Goal: Transaction & Acquisition: Book appointment/travel/reservation

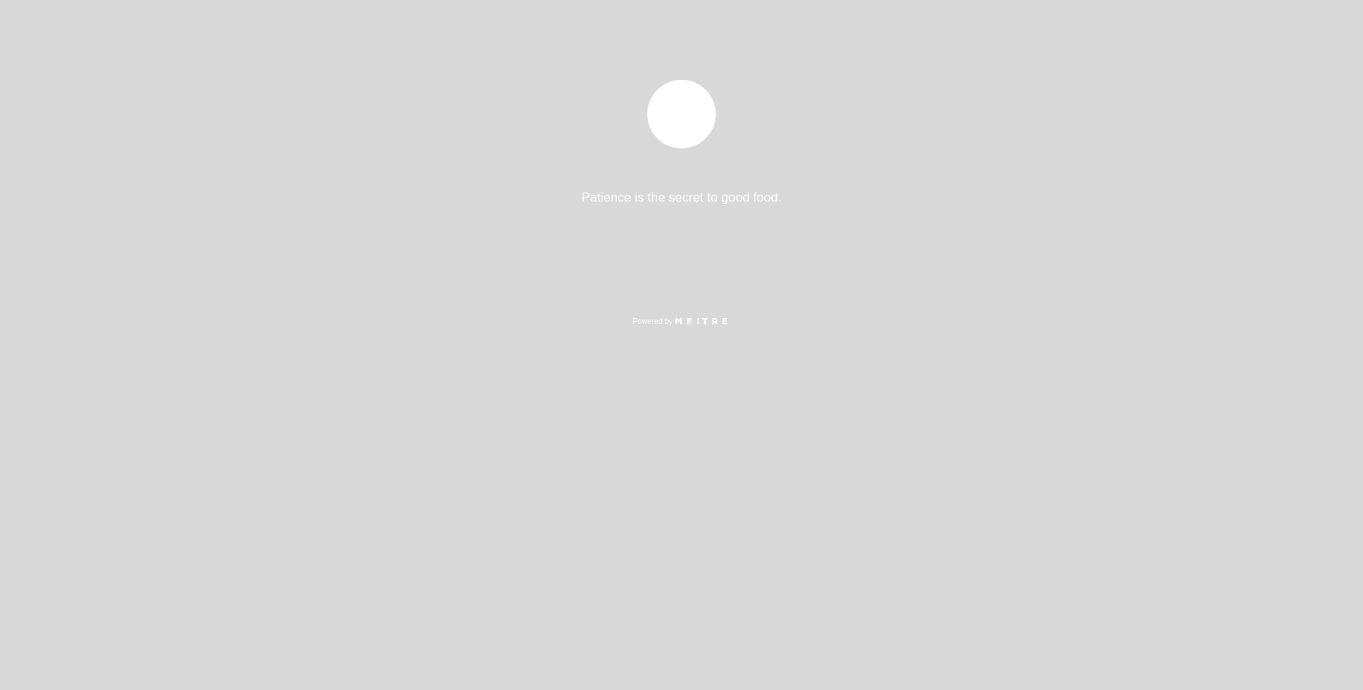
select select "es"
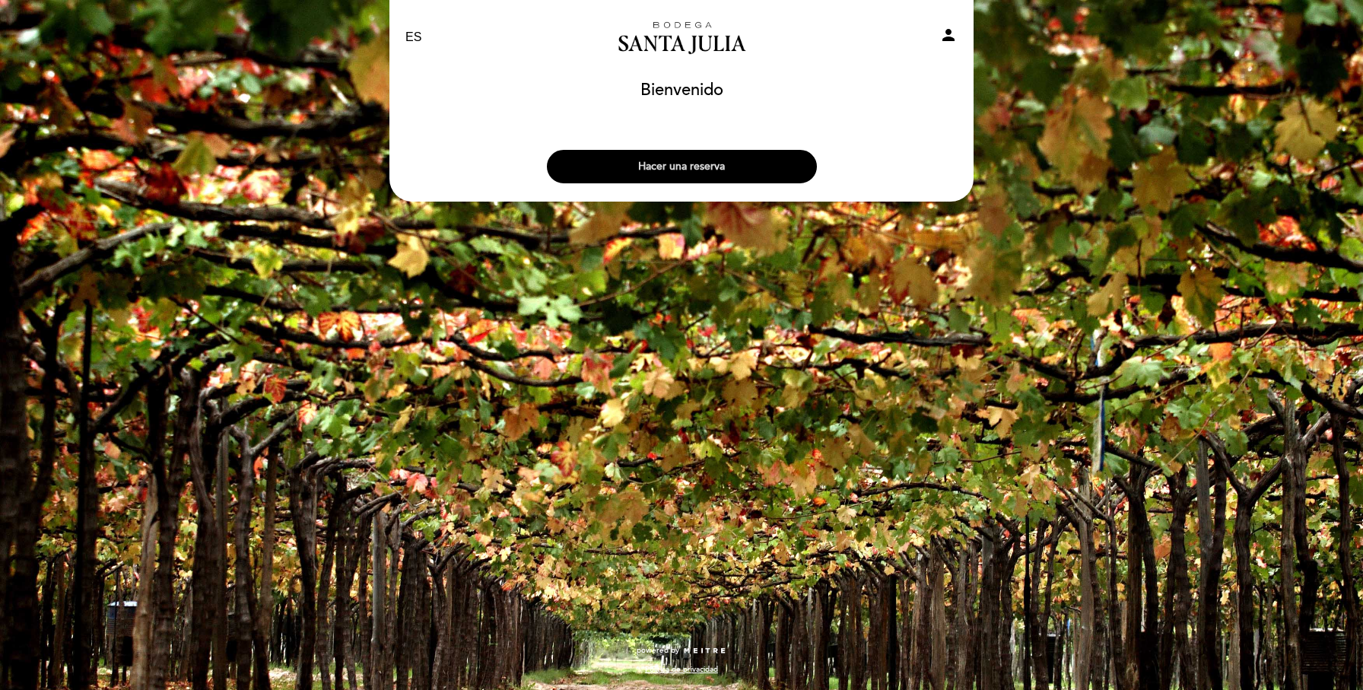
click at [757, 165] on button "Hacer una reserva" at bounding box center [682, 166] width 270 height 33
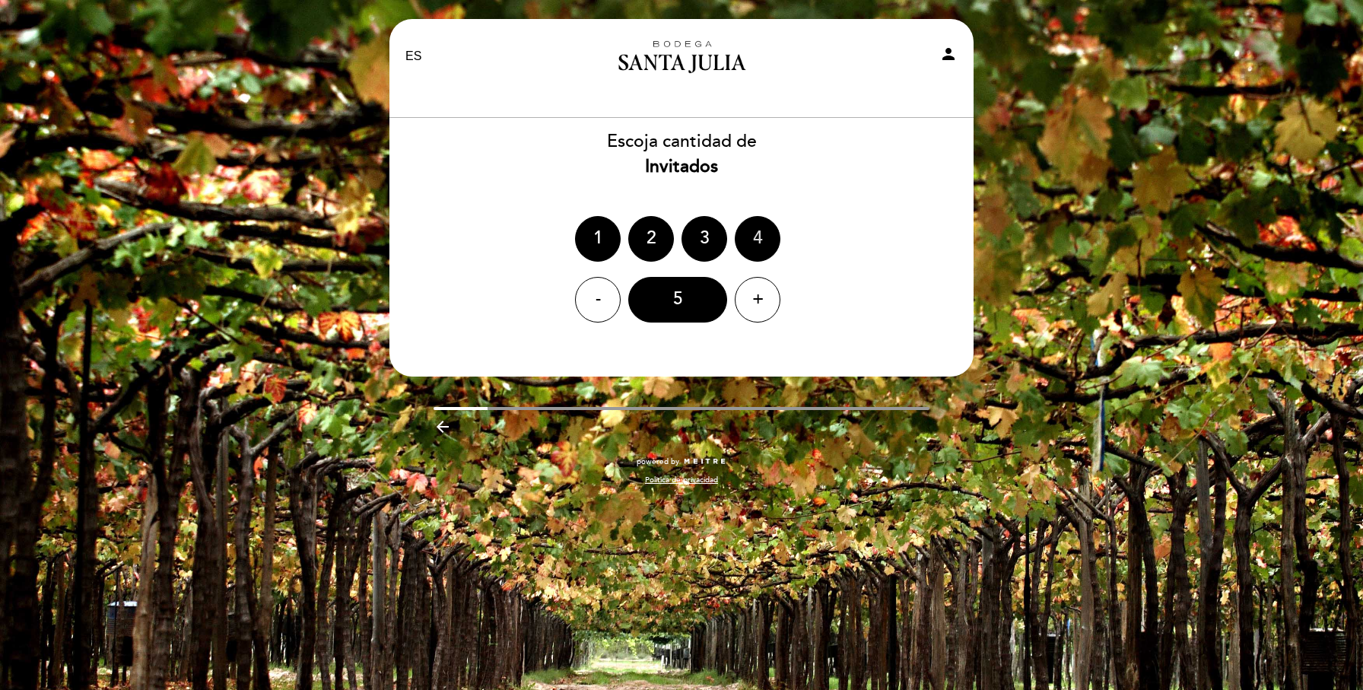
click at [754, 233] on div "4" at bounding box center [758, 239] width 46 height 46
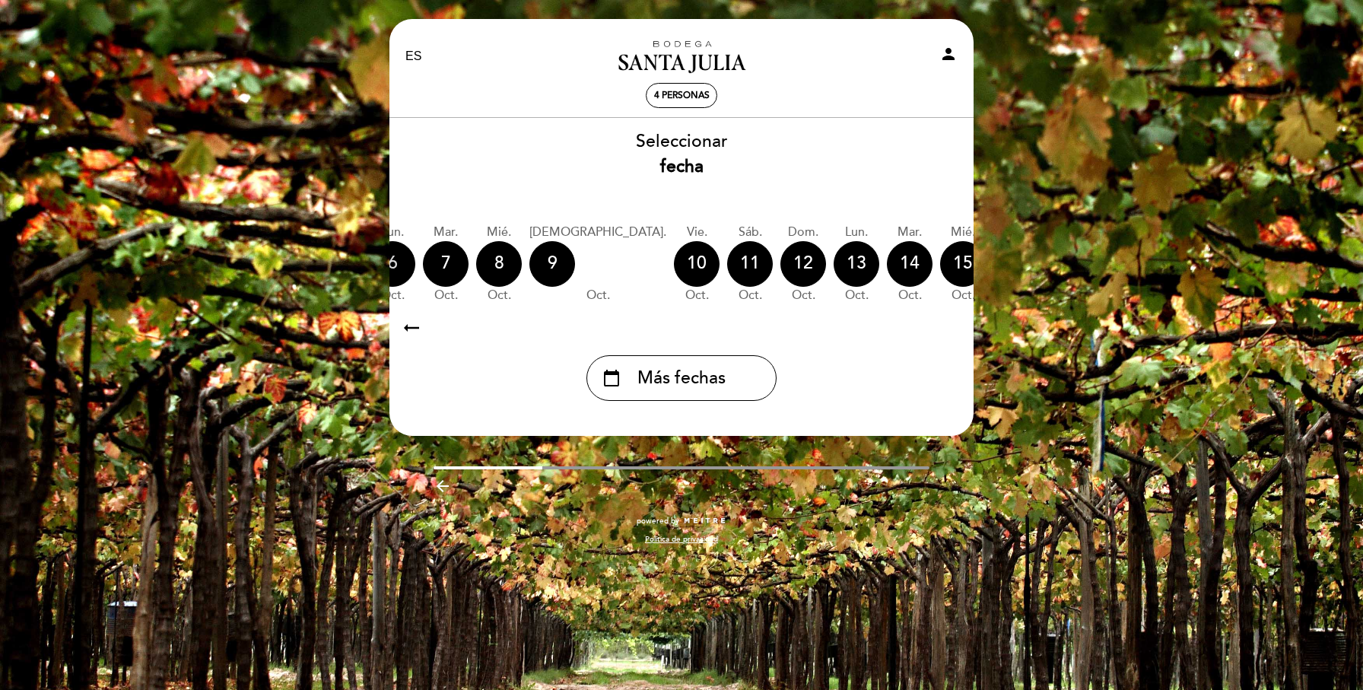
scroll to position [0, 447]
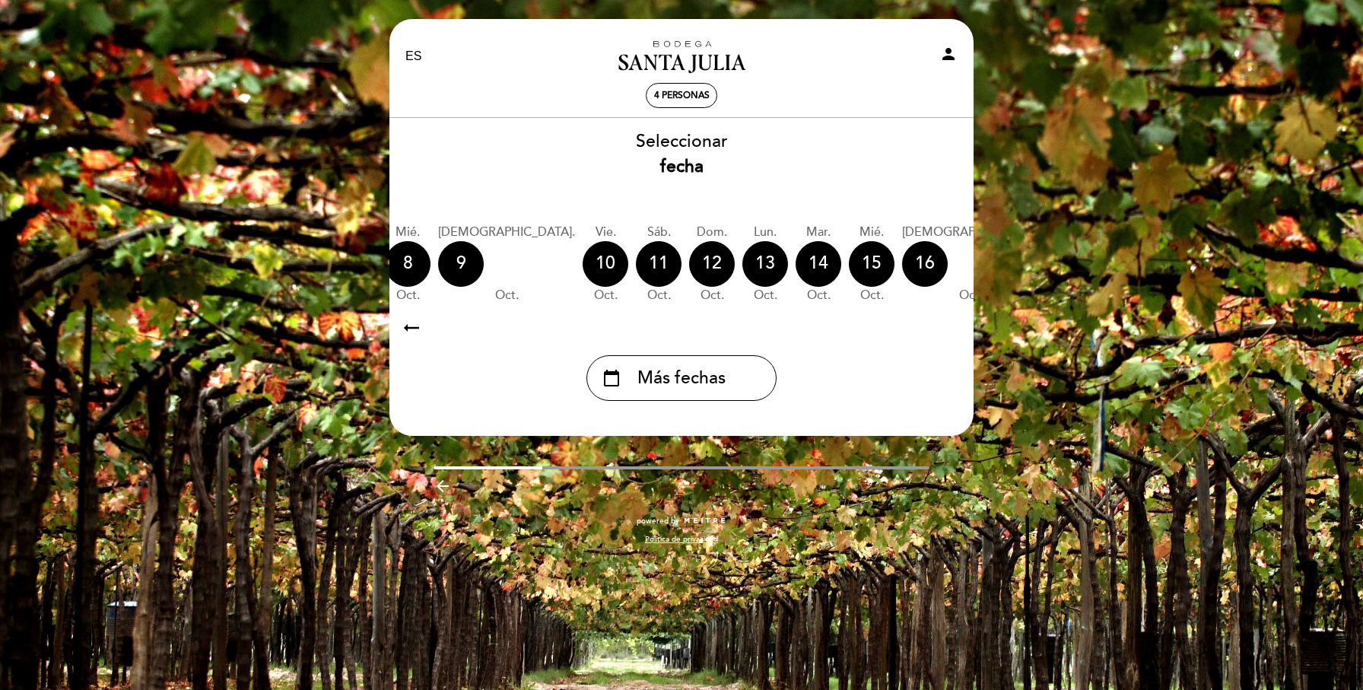
click at [1100, 263] on div "calendar_today" at bounding box center [1123, 264] width 46 height 46
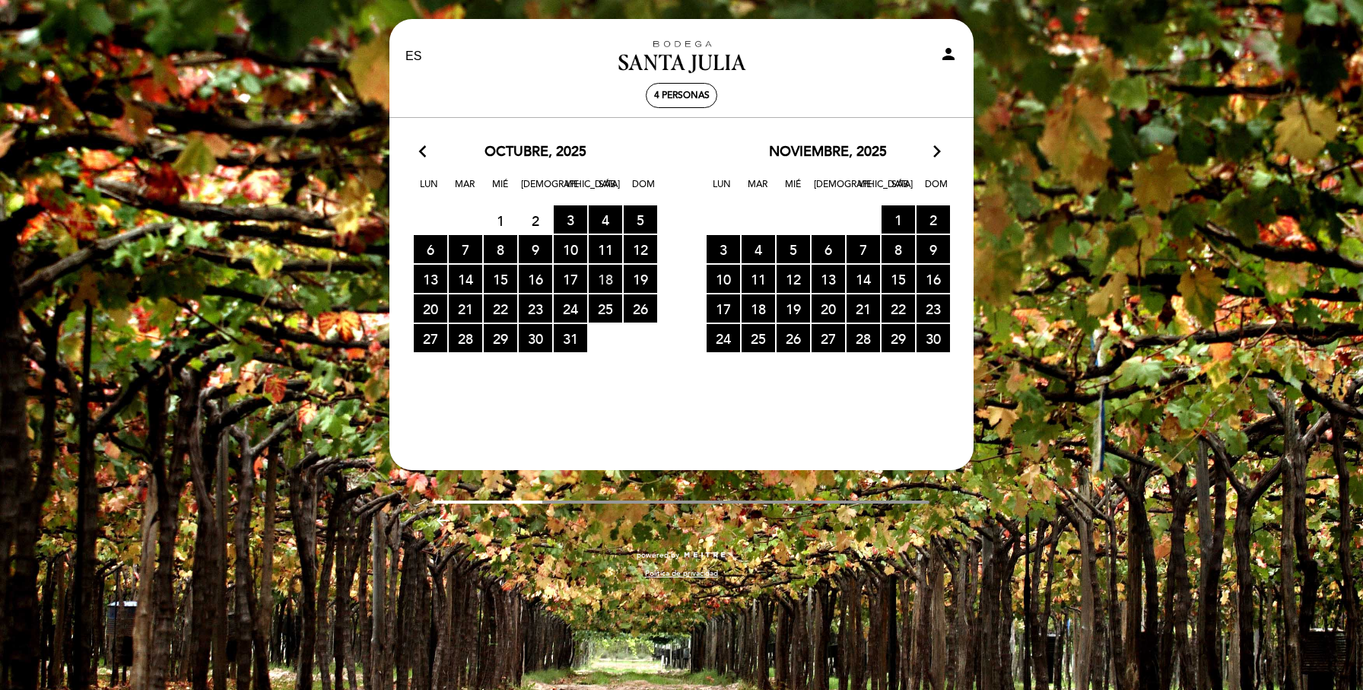
click at [610, 270] on span "18 RESERVAS DISPONIBLES" at bounding box center [605, 279] width 33 height 28
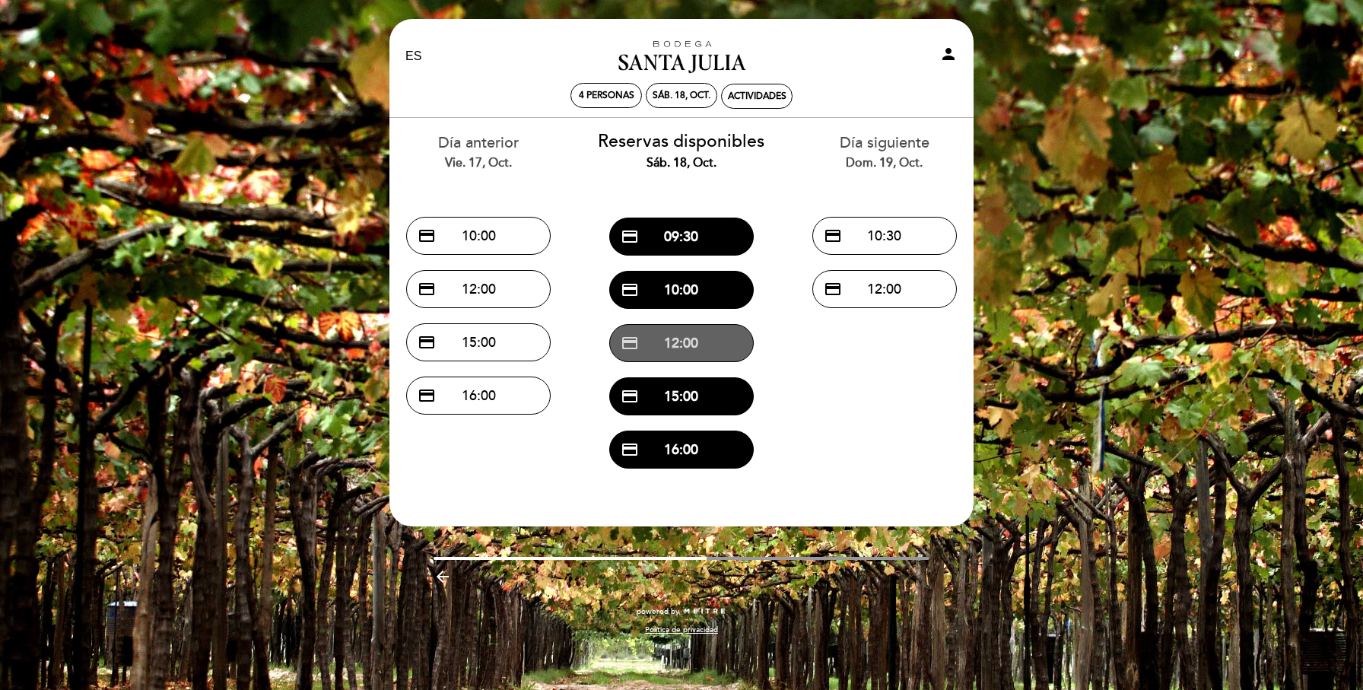
click at [659, 348] on button "credit_card 12:00" at bounding box center [681, 343] width 145 height 38
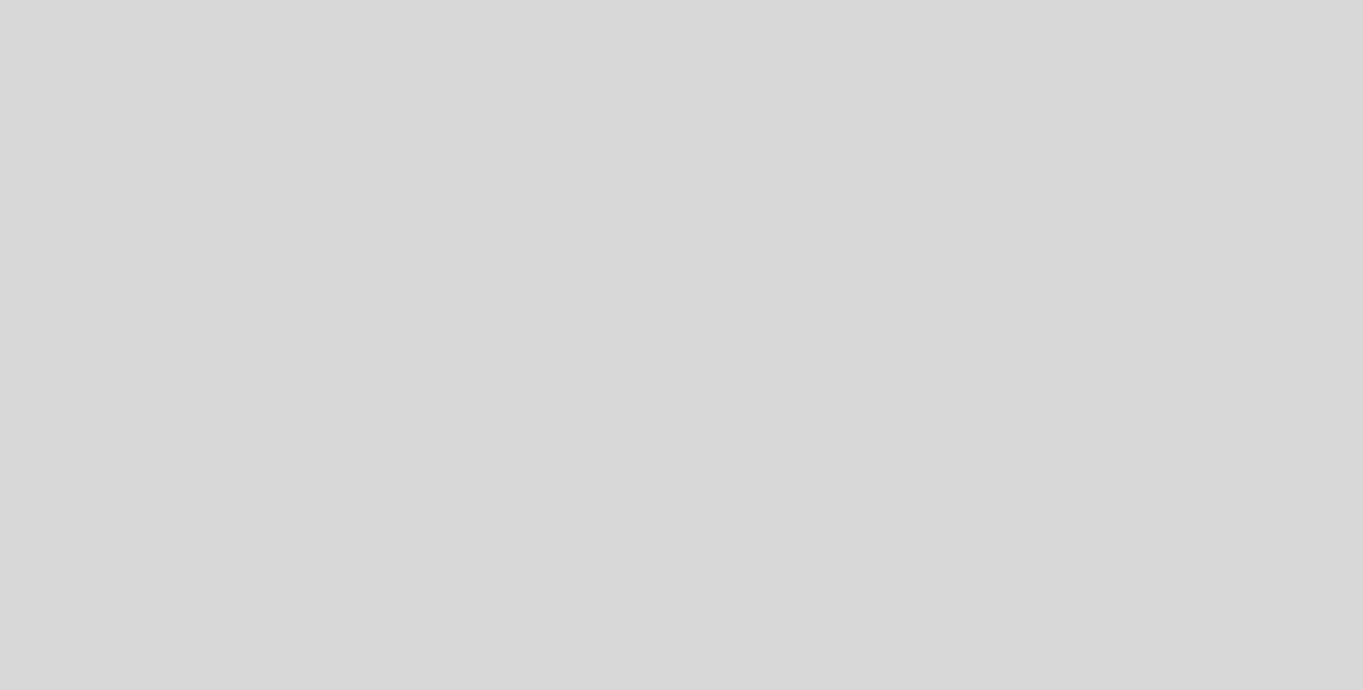
select select "es"
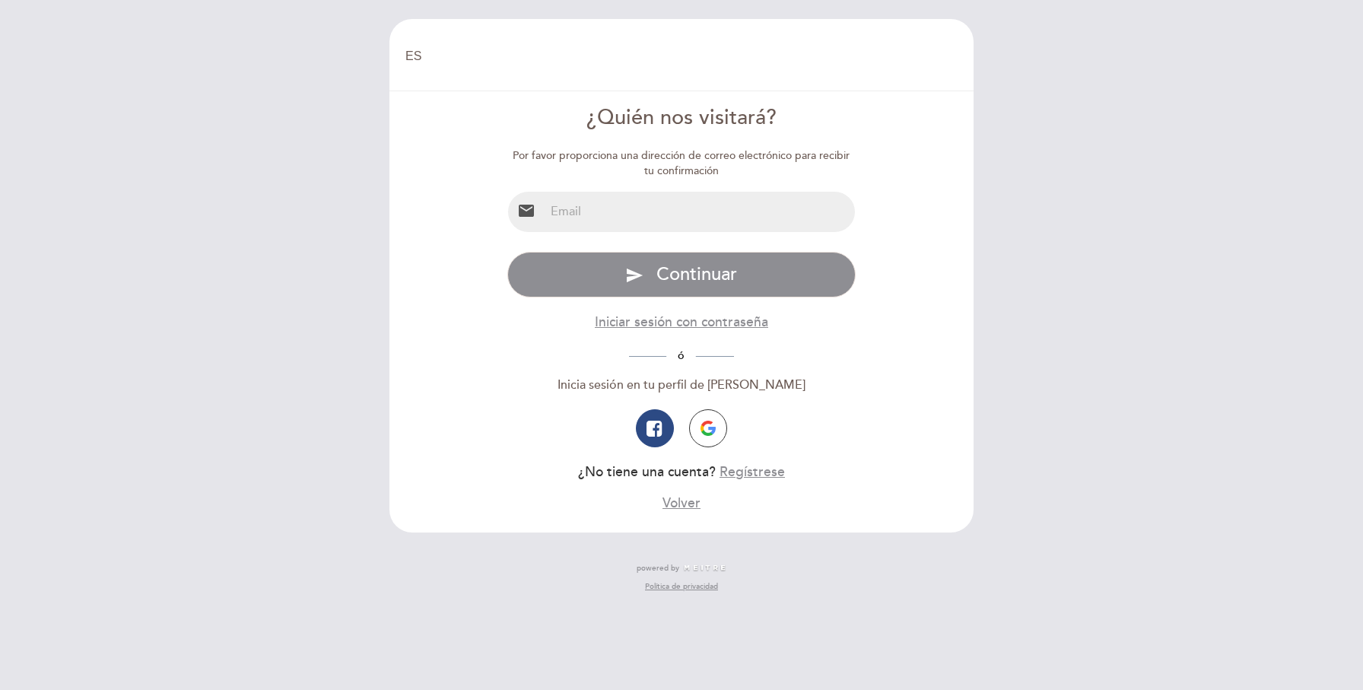
click at [630, 221] on input "email" at bounding box center [700, 212] width 311 height 40
type input "martinalandgrebe950@gmail.com"
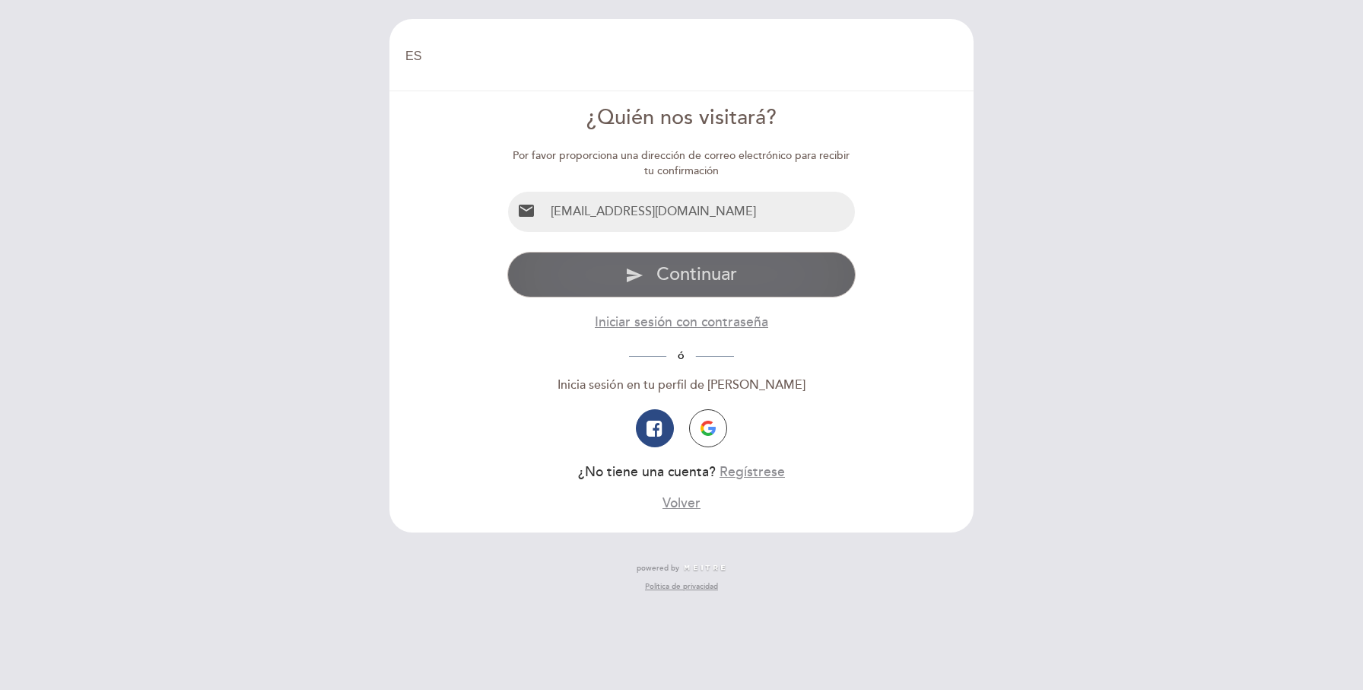
click at [653, 274] on button "send Continuar" at bounding box center [681, 275] width 349 height 46
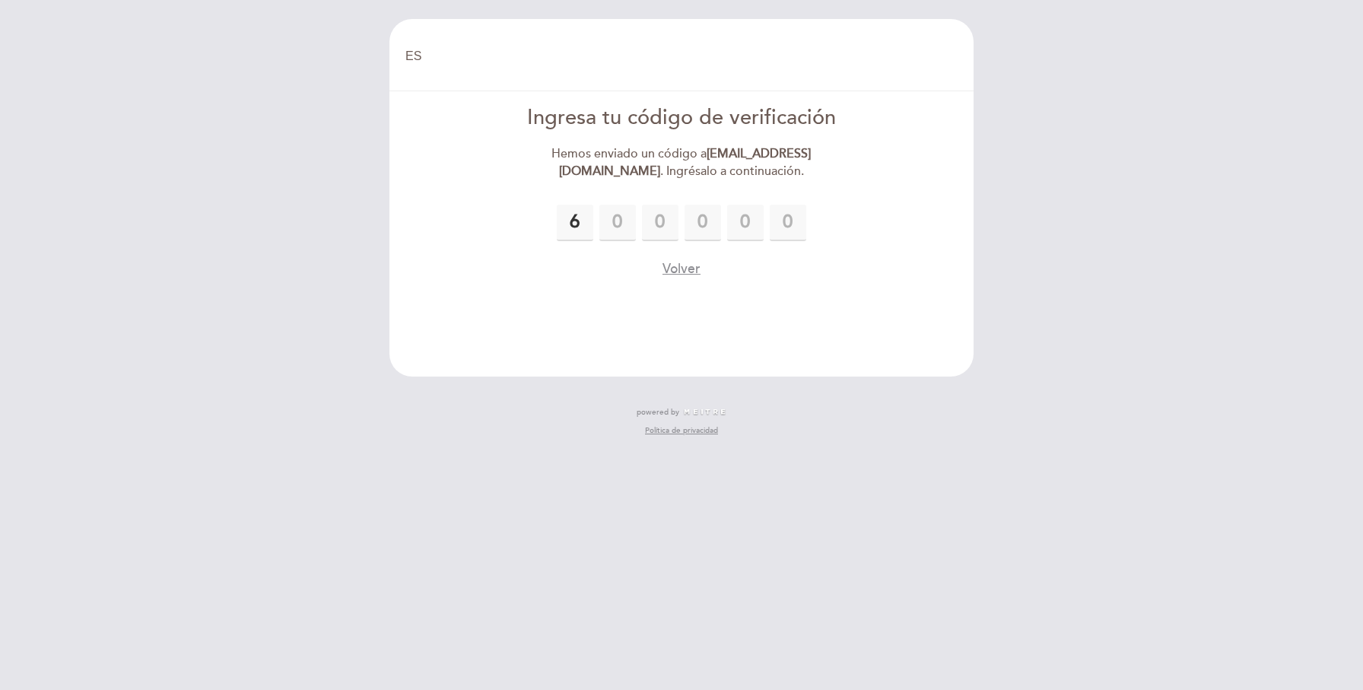
type input "6"
type input "3"
type input "4"
type input "0"
type input "9"
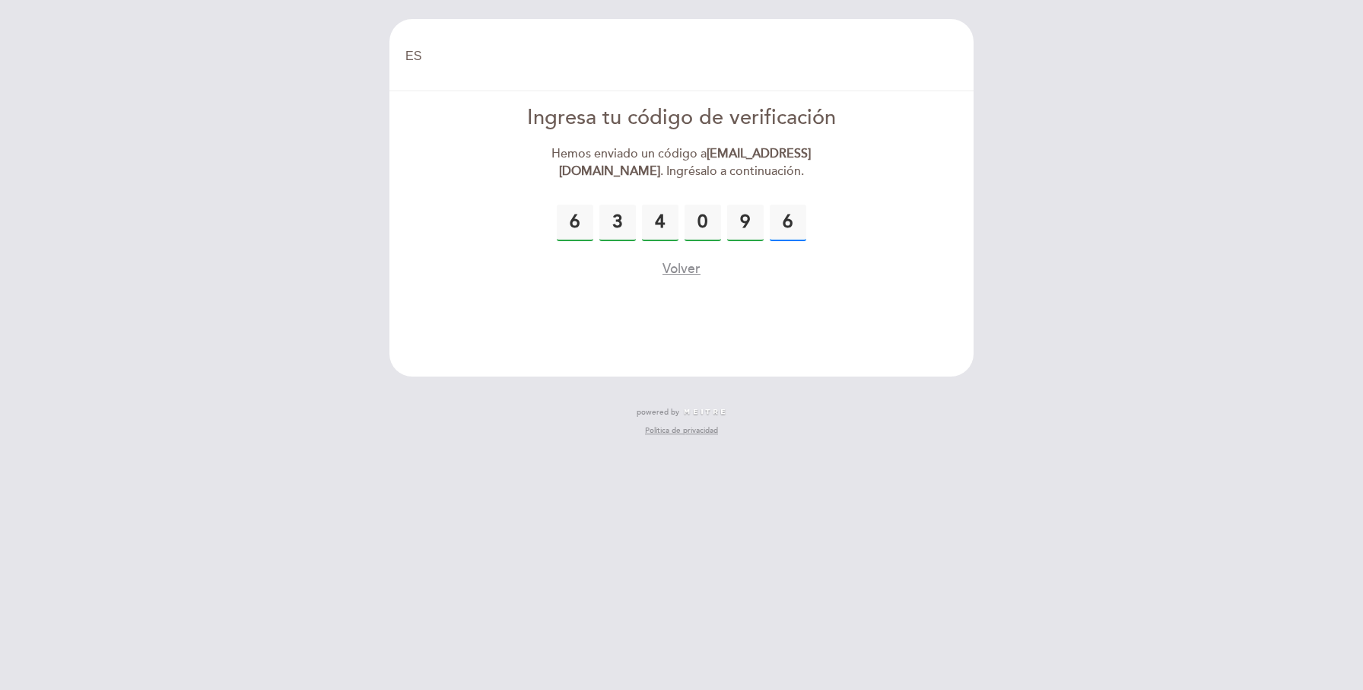
type input "6"
